Goal: Understand site structure: Understand site structure

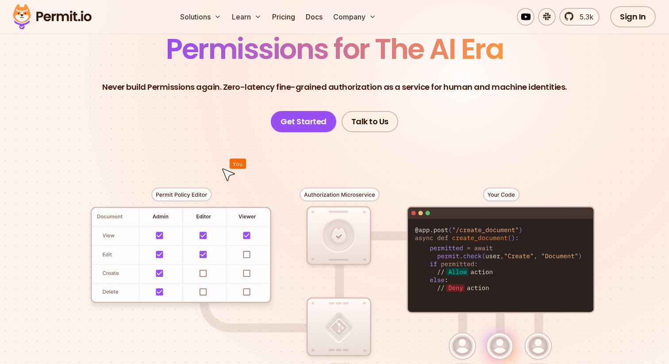
scroll to position [81, 0]
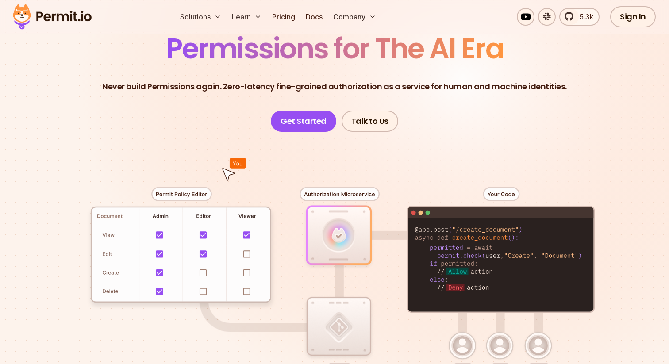
click at [421, 162] on div at bounding box center [334, 295] width 619 height 326
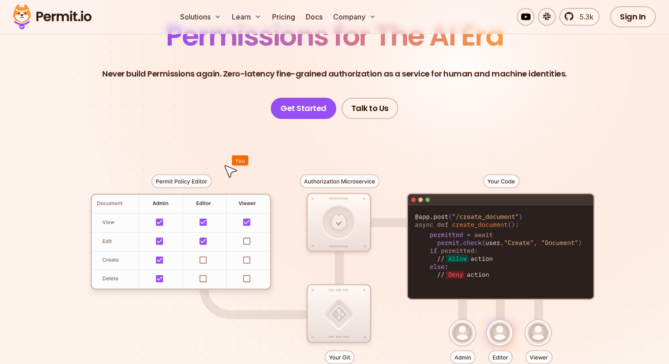
scroll to position [92, 0]
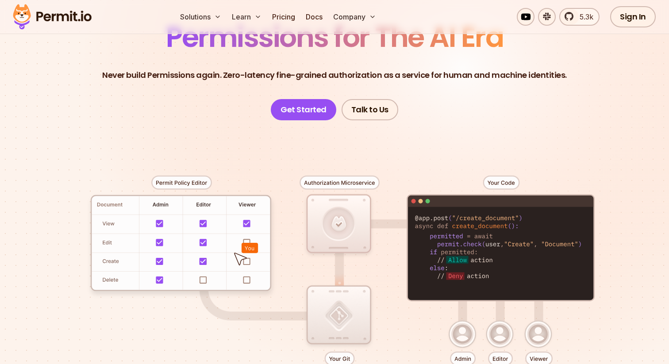
click at [434, 184] on div at bounding box center [334, 283] width 619 height 326
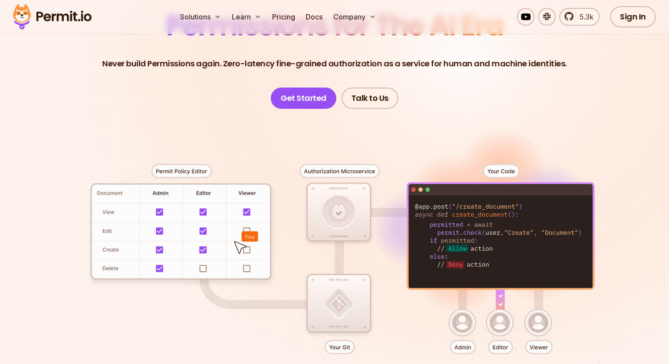
scroll to position [102, 0]
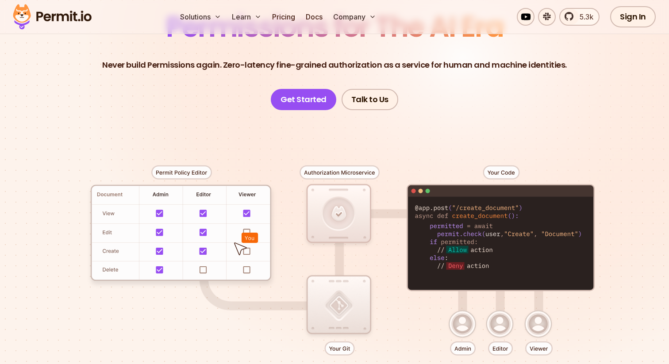
click at [349, 171] on div at bounding box center [334, 273] width 619 height 326
click at [402, 151] on div at bounding box center [334, 273] width 619 height 326
click at [416, 125] on div at bounding box center [334, 273] width 619 height 326
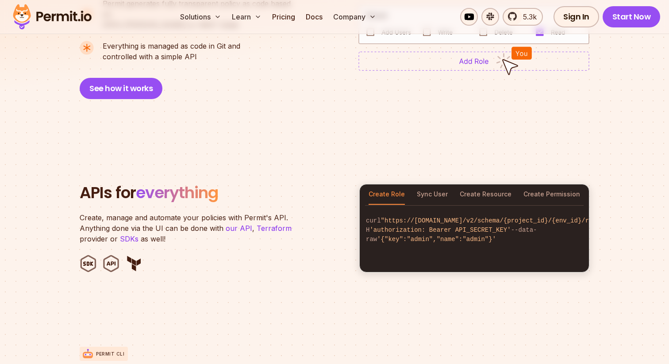
scroll to position [791, 0]
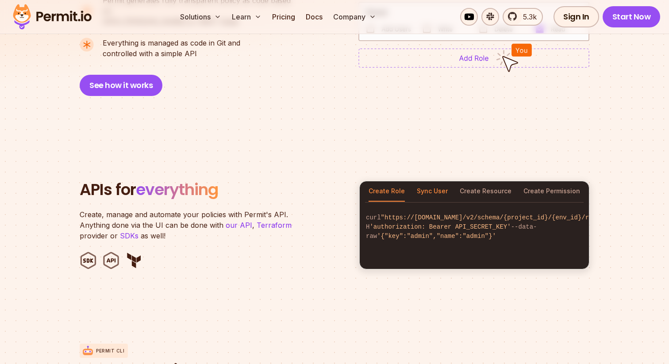
click at [423, 181] on button "Sync User" at bounding box center [432, 191] width 31 height 20
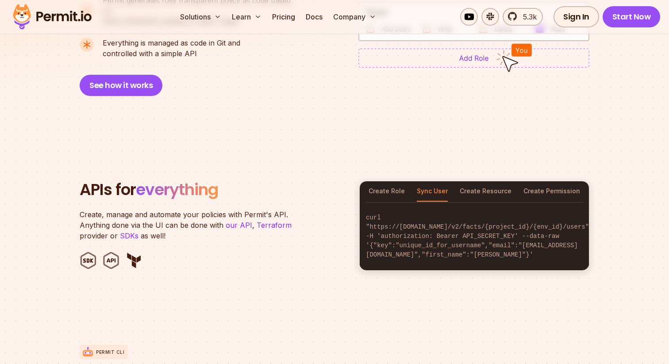
click at [423, 181] on button "Sync User" at bounding box center [432, 191] width 31 height 20
click at [460, 181] on div "Create Role Sync User Create Resource Create Permission" at bounding box center [474, 191] width 229 height 20
click at [472, 181] on button "Create Resource" at bounding box center [486, 191] width 52 height 20
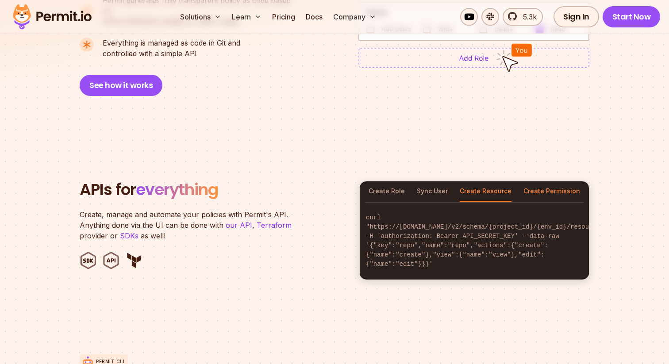
click at [545, 181] on button "Create Permission" at bounding box center [551, 191] width 57 height 20
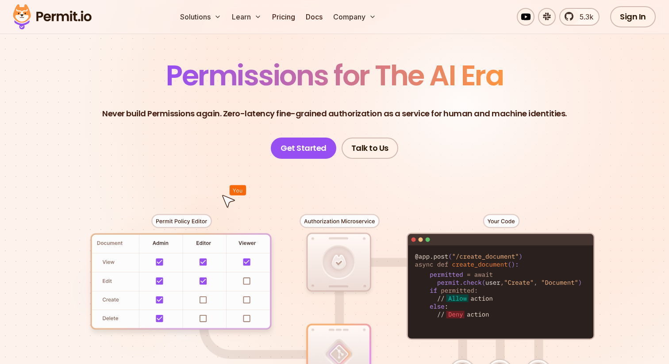
scroll to position [53, 0]
